Goal: Check status: Check status

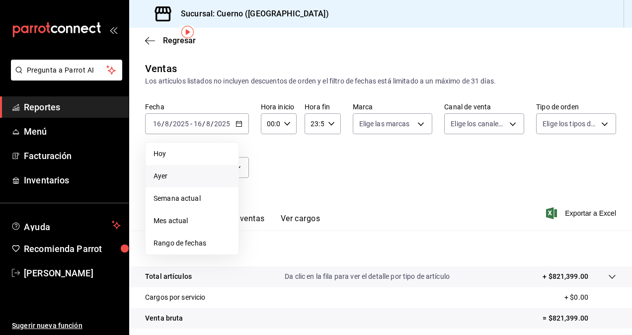
scroll to position [37, 0]
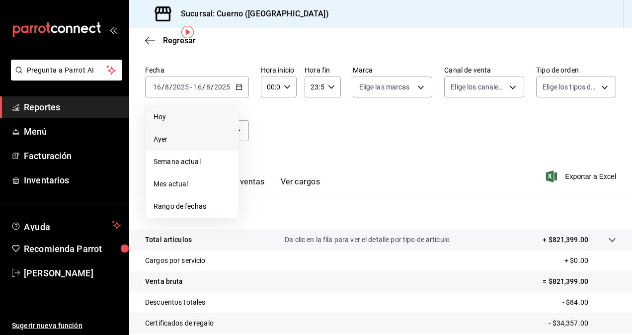
click at [189, 114] on span "Hoy" at bounding box center [191, 117] width 77 height 10
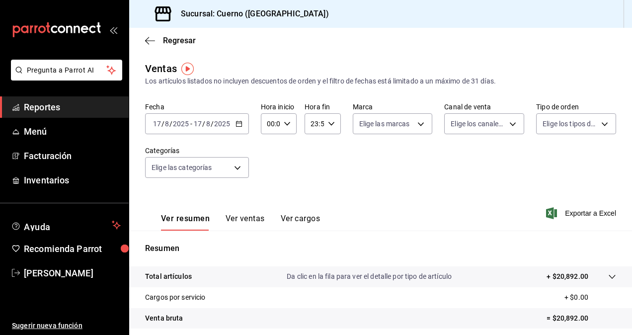
click at [289, 124] on div "00:00 Hora inicio" at bounding box center [279, 123] width 36 height 21
click at [287, 123] on div at bounding box center [316, 167] width 632 height 335
click at [424, 119] on body "Pregunta a Parrot AI Reportes Menú Facturación Inventarios Ayuda Recomienda Par…" at bounding box center [316, 167] width 632 height 335
click at [407, 151] on li "Ver todas" at bounding box center [393, 160] width 86 height 29
type input "c9e961b9-bc29-480f-a65c-324ff110f526"
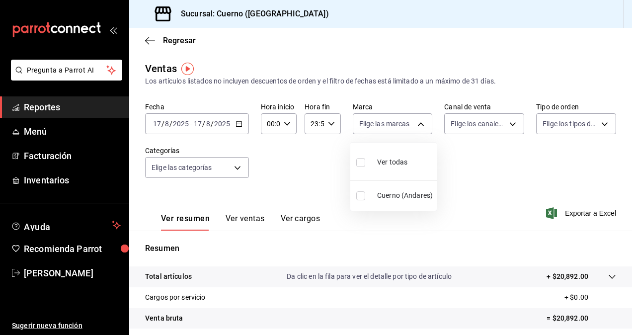
checkbox input "true"
click at [239, 125] on div at bounding box center [316, 167] width 632 height 335
click at [237, 118] on div "[DATE] [DATE] - [DATE] [DATE]" at bounding box center [197, 123] width 104 height 21
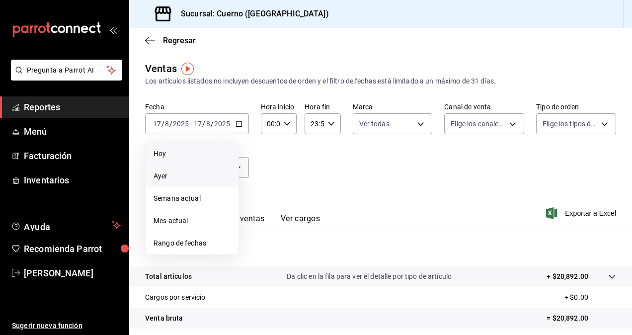
click at [180, 183] on li "Ayer" at bounding box center [191, 176] width 93 height 22
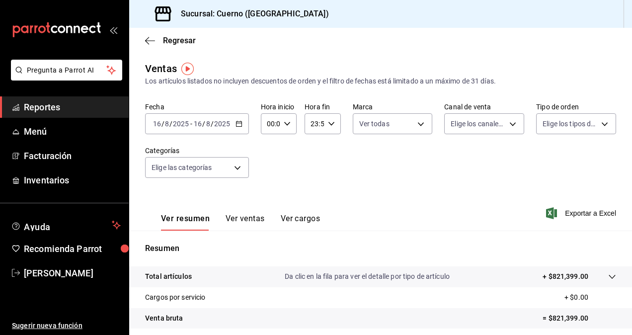
click at [238, 118] on div "[DATE] [DATE] - [DATE] [DATE]" at bounding box center [197, 123] width 104 height 21
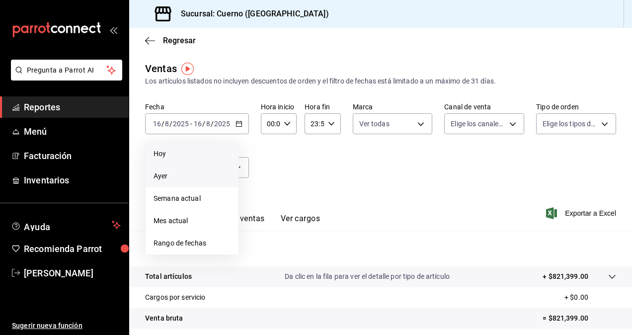
click at [198, 152] on span "Hoy" at bounding box center [191, 153] width 77 height 10
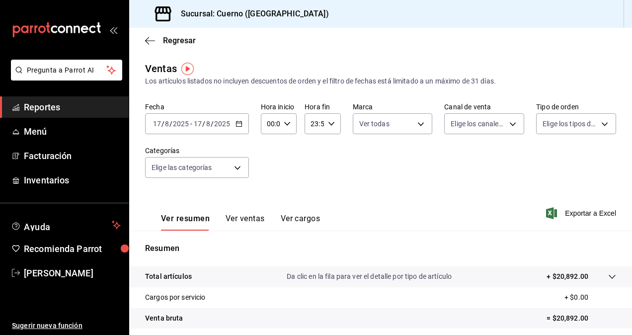
click at [271, 119] on input "00:00" at bounding box center [270, 124] width 19 height 20
click at [270, 181] on span "12" at bounding box center [269, 179] width 2 height 8
click at [268, 147] on span "00" at bounding box center [269, 149] width 2 height 8
type input "00:00"
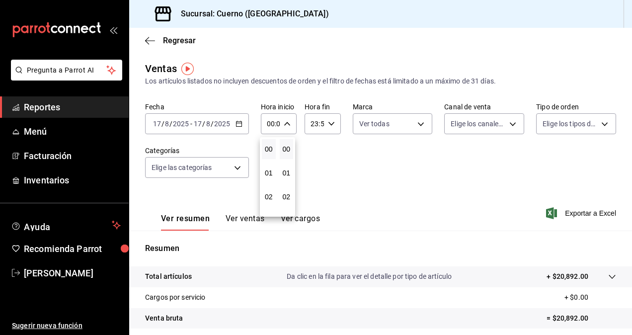
click at [359, 158] on div at bounding box center [316, 167] width 632 height 335
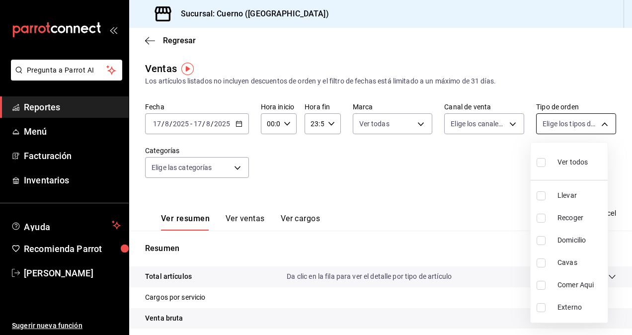
click at [601, 122] on body "Pregunta a Parrot AI Reportes Menú Facturación Inventarios Ayuda Recomienda Par…" at bounding box center [316, 167] width 632 height 335
click at [565, 174] on li "Ver todos" at bounding box center [568, 160] width 77 height 29
type input "dfbf6a66-9e2c-4531-8c07-cb6fdb35851c,965fb10a-4951-4111-90b6-db3caf29f93a,2f3c6…"
checkbox input "true"
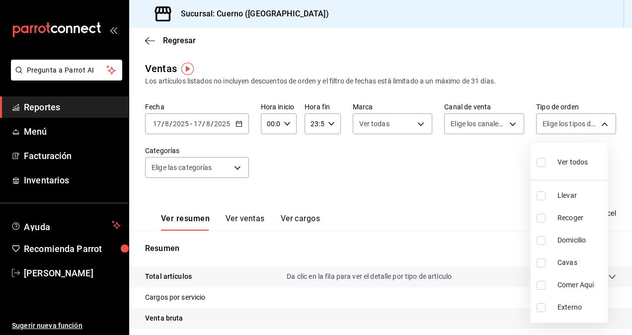
checkbox input "true"
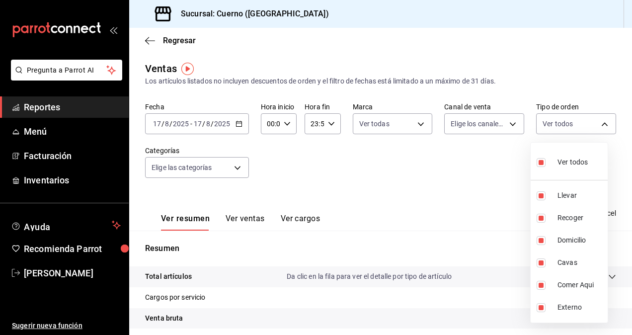
click at [433, 205] on div at bounding box center [316, 167] width 632 height 335
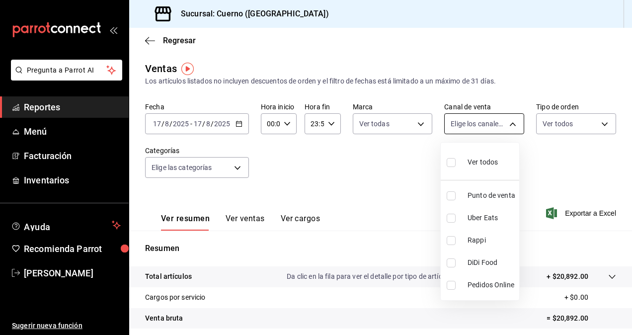
click at [511, 118] on body "Pregunta a Parrot AI Reportes Menú Facturación Inventarios Ayuda Recomienda Par…" at bounding box center [316, 167] width 632 height 335
click at [471, 164] on span "Ver todos" at bounding box center [482, 162] width 30 height 10
type input "PARROT,UBER_EATS,RAPPI,DIDI_FOOD,ONLINE"
checkbox input "true"
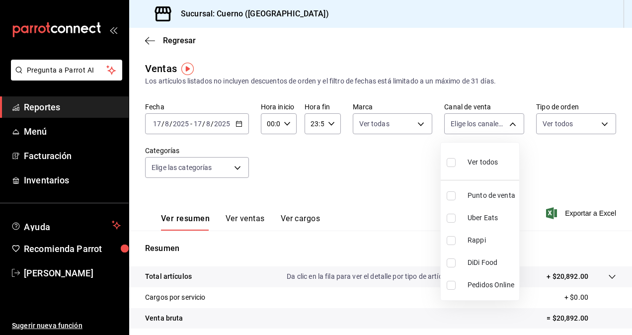
checkbox input "true"
click at [414, 131] on div at bounding box center [316, 167] width 632 height 335
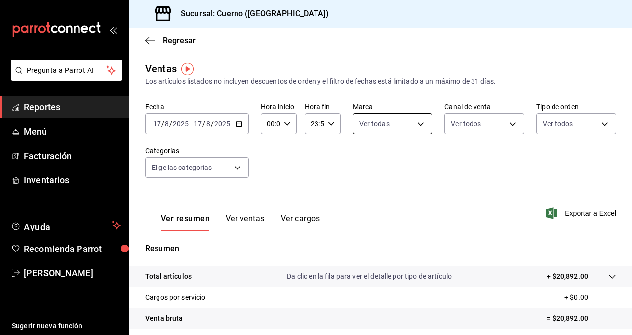
click at [417, 129] on body "Pregunta a Parrot AI Reportes Menú Facturación Inventarios Ayuda Recomienda Par…" at bounding box center [316, 167] width 632 height 335
click at [254, 177] on div at bounding box center [316, 167] width 632 height 335
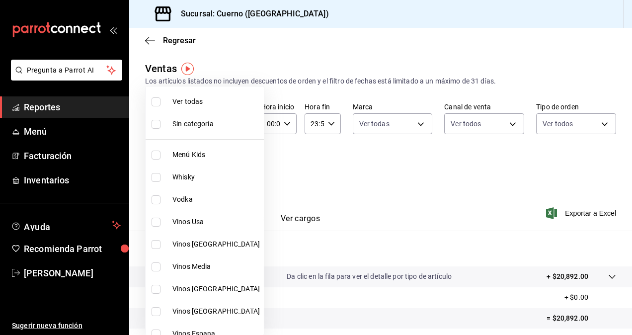
click at [230, 165] on body "Pregunta a Parrot AI Reportes Menú Facturación Inventarios Ayuda Recomienda Par…" at bounding box center [316, 167] width 632 height 335
click at [208, 103] on span "Ver todas" at bounding box center [215, 101] width 87 height 10
type input "a99b9eb1-d5e4-4ca6-a53e-4c42022e859a,8d843363-7b8b-4002-90a0-c01944697fe5,d20f9…"
checkbox input "true"
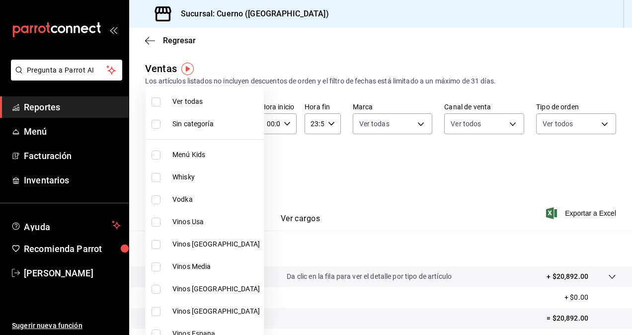
checkbox input "true"
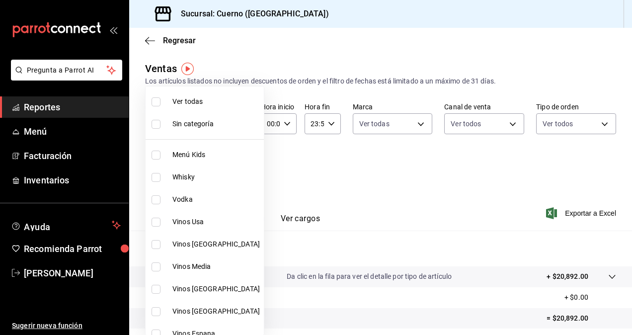
checkbox input "true"
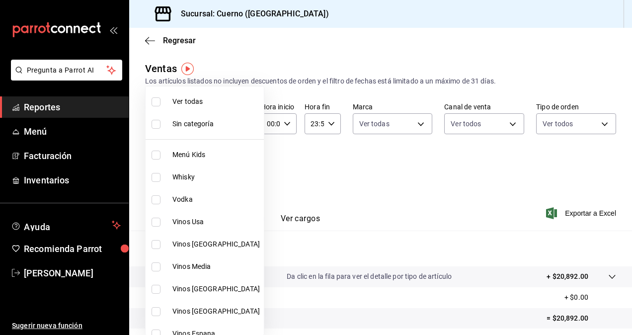
checkbox input "true"
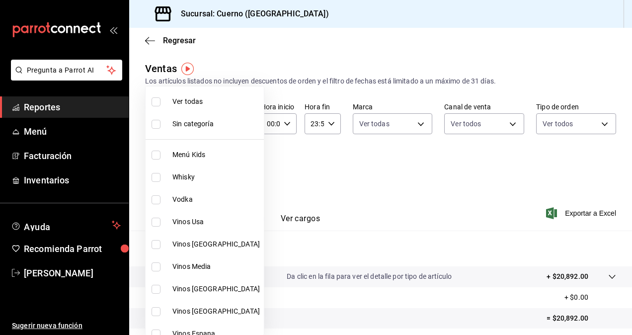
checkbox input "true"
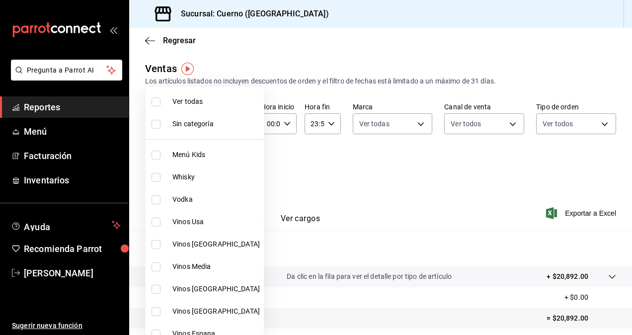
checkbox input "true"
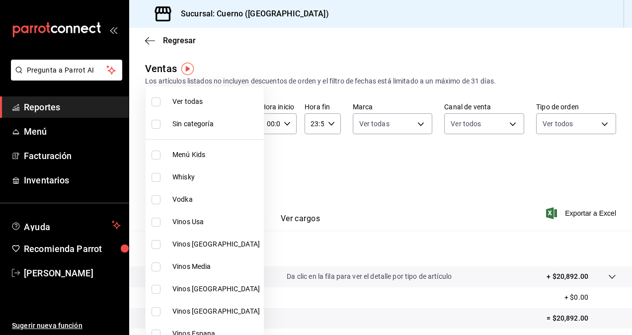
checkbox input "true"
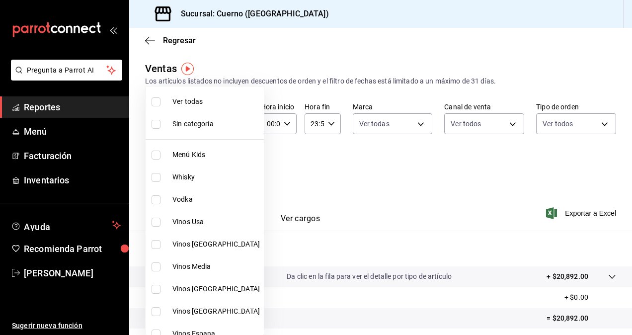
checkbox input "true"
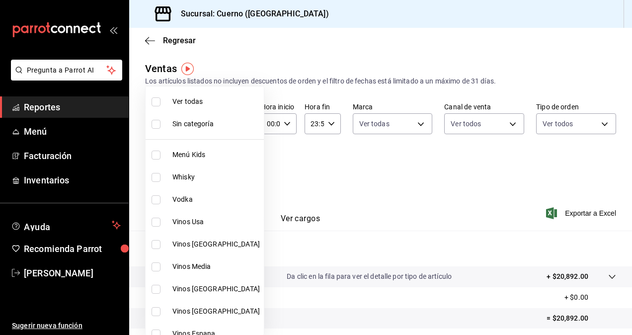
checkbox input "true"
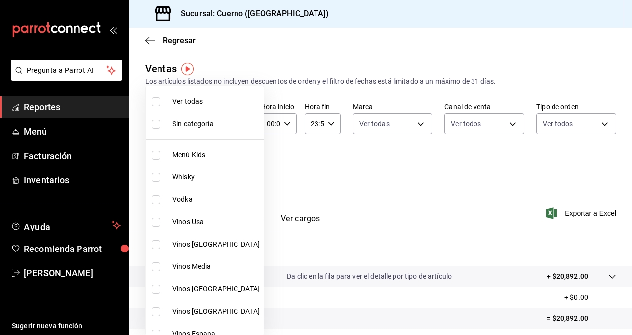
checkbox input "true"
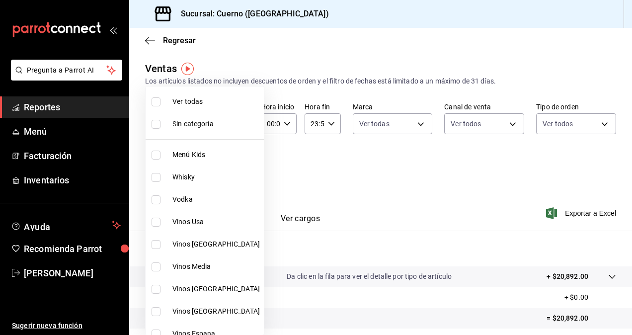
checkbox input "true"
click at [386, 193] on div at bounding box center [316, 167] width 632 height 335
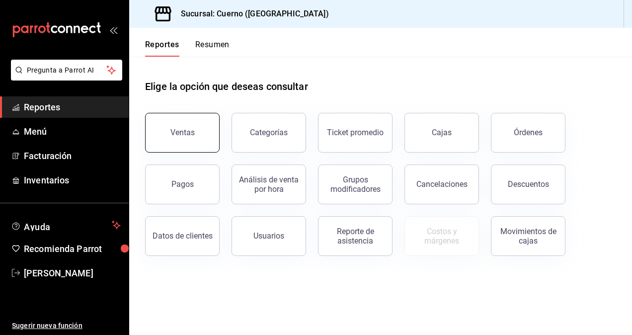
click at [200, 140] on button "Ventas" at bounding box center [182, 133] width 74 height 40
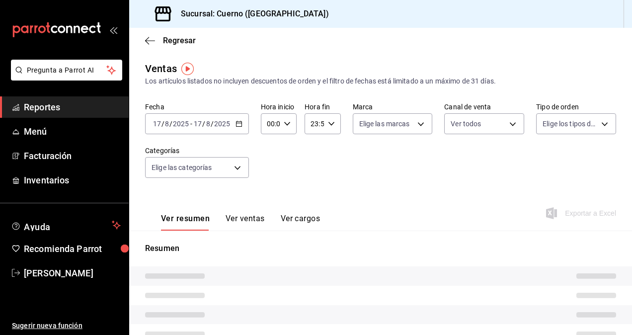
type input "PARROT,UBER_EATS,RAPPI,DIDI_FOOD,ONLINE"
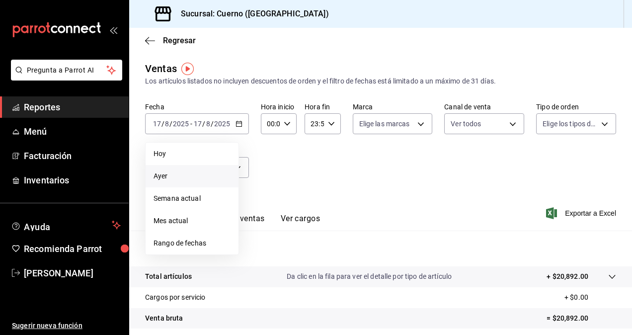
click at [196, 169] on li "Ayer" at bounding box center [191, 176] width 93 height 22
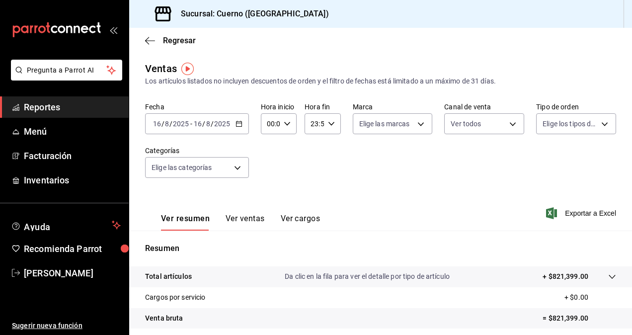
click at [284, 128] on div "00:00 Hora inicio" at bounding box center [279, 123] width 36 height 21
click at [284, 126] on div at bounding box center [316, 167] width 632 height 335
click at [328, 120] on icon "button" at bounding box center [331, 123] width 7 height 7
click at [316, 182] on button "18" at bounding box center [312, 181] width 14 height 20
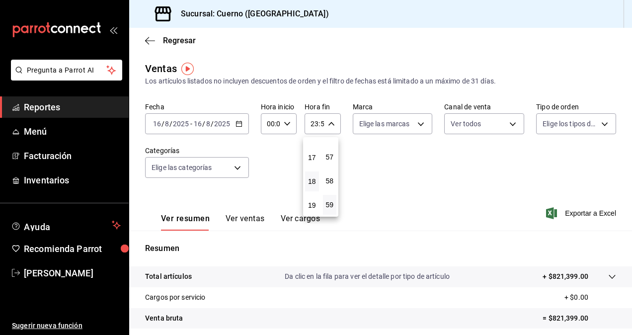
type input "18:59"
click at [447, 192] on div at bounding box center [316, 167] width 632 height 335
click at [285, 125] on \(Stroke\) "button" at bounding box center [287, 123] width 6 height 3
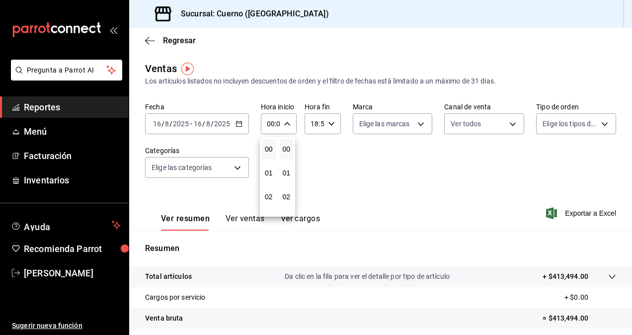
click at [285, 125] on div at bounding box center [316, 167] width 632 height 335
click at [285, 125] on \(Stroke\) "button" at bounding box center [287, 123] width 6 height 3
click at [279, 160] on div "00" at bounding box center [287, 149] width 18 height 24
drag, startPoint x: 269, startPoint y: 172, endPoint x: 269, endPoint y: 72, distance: 99.8
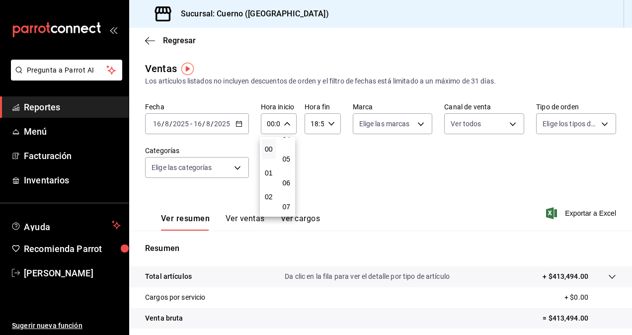
click at [269, 72] on div "00 01 02 03 04 05 06 07 08 09 10 11 12 13 14 15 16 17 18 19 20 21 22 23 00 01 0…" at bounding box center [316, 169] width 632 height 332
click at [268, 148] on span "19" at bounding box center [269, 148] width 2 height 8
type input "19:00"
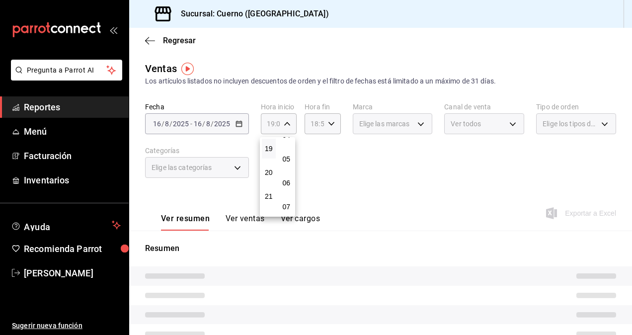
click at [327, 128] on div at bounding box center [316, 167] width 632 height 335
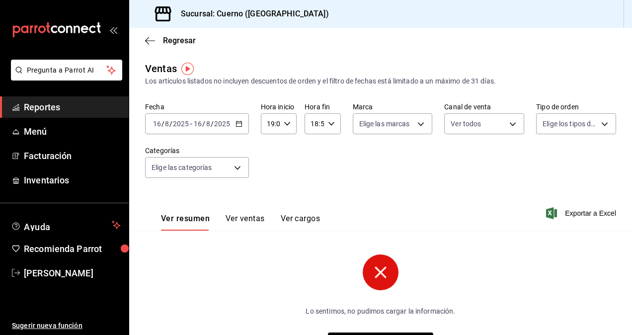
click at [327, 128] on div "18:59 Hora fin" at bounding box center [322, 123] width 36 height 21
click at [316, 210] on button "23" at bounding box center [312, 205] width 14 height 20
type input "23:59"
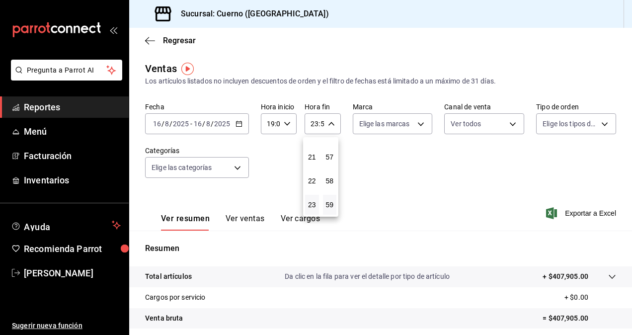
click at [456, 201] on div at bounding box center [316, 167] width 632 height 335
